Goal: Use online tool/utility: Use online tool/utility

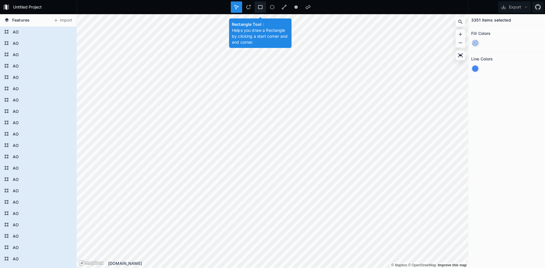
click at [261, 5] on icon at bounding box center [260, 7] width 5 height 5
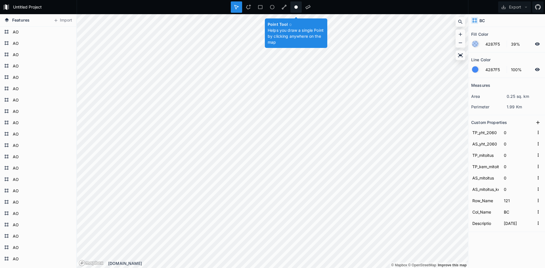
click at [298, 8] on icon at bounding box center [295, 7] width 5 height 5
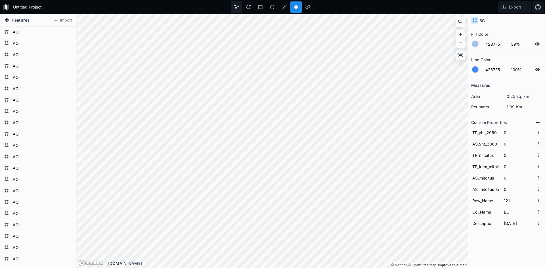
click at [242, 6] on div at bounding box center [247, 6] width 11 height 11
type input "122"
type input "[DATE]"
type input "120"
type input "BB"
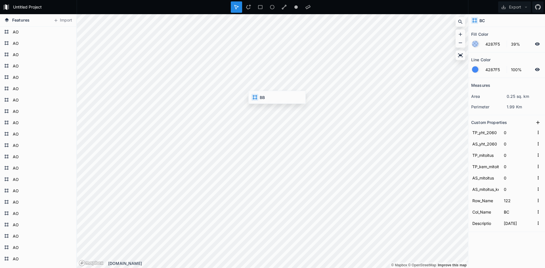
type input "BB120"
type input "119"
type input "AX"
type input "AX119"
type input "117"
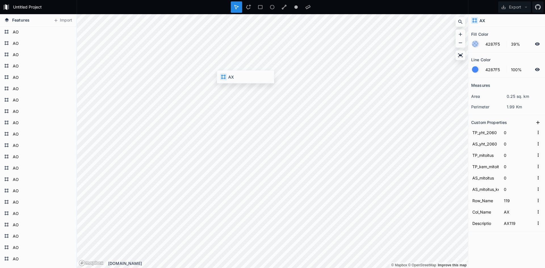
type input "AX117"
type input "AU"
type input "AU117"
click at [155, 9] on div "Untitled Project Export Features Import AO AO AO AO AO AO AO AO AO AO AO AO AO …" at bounding box center [272, 134] width 545 height 268
type input "2762"
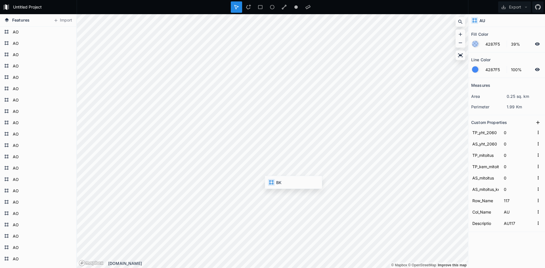
type input "62"
type input "292"
type input "22906"
type input "51"
type input "2816"
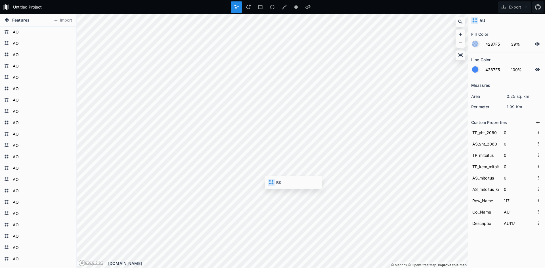
type input "140"
type input "BK"
type input "BK140"
drag, startPoint x: 296, startPoint y: 3, endPoint x: 296, endPoint y: 8, distance: 5.4
click at [302, 3] on div at bounding box center [307, 6] width 11 height 11
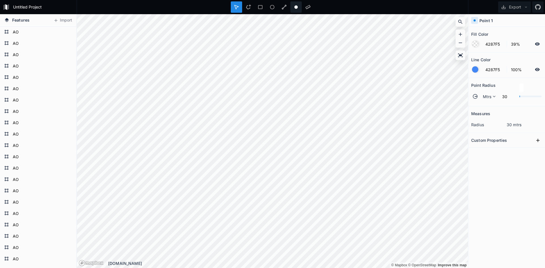
type input "4287F5"
